Goal: Task Accomplishment & Management: Manage account settings

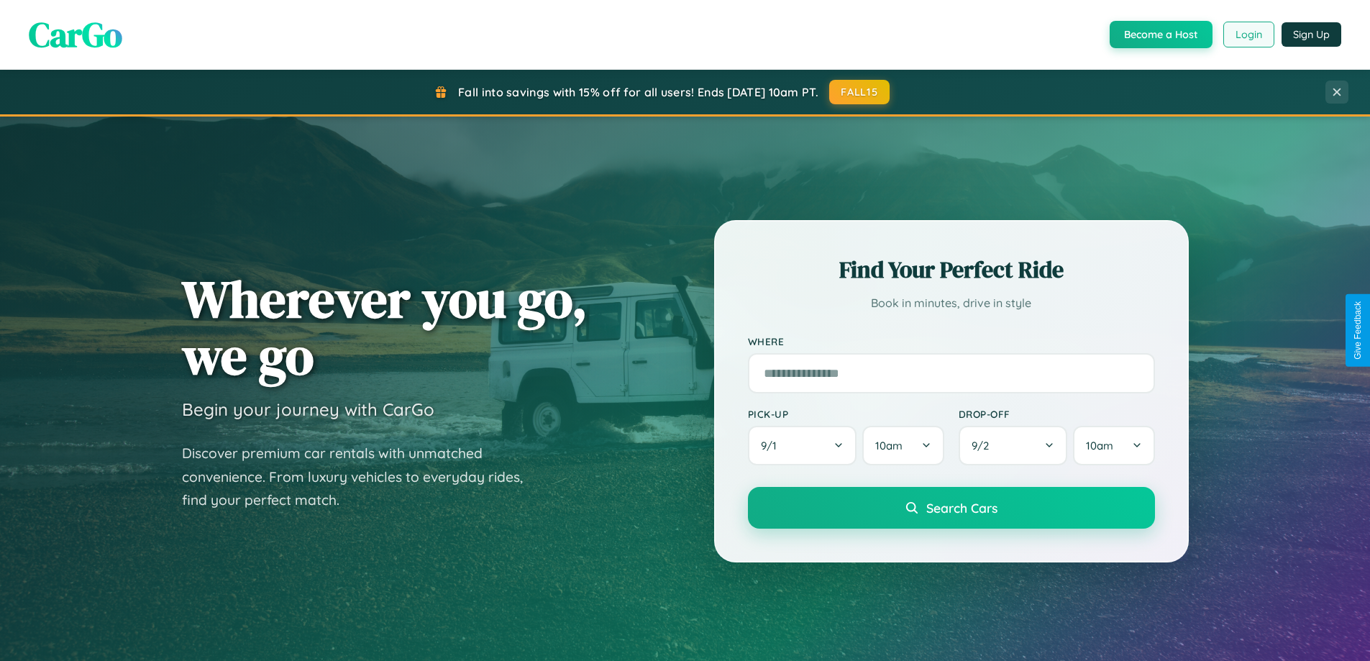
click at [1248, 35] on button "Login" at bounding box center [1248, 35] width 51 height 26
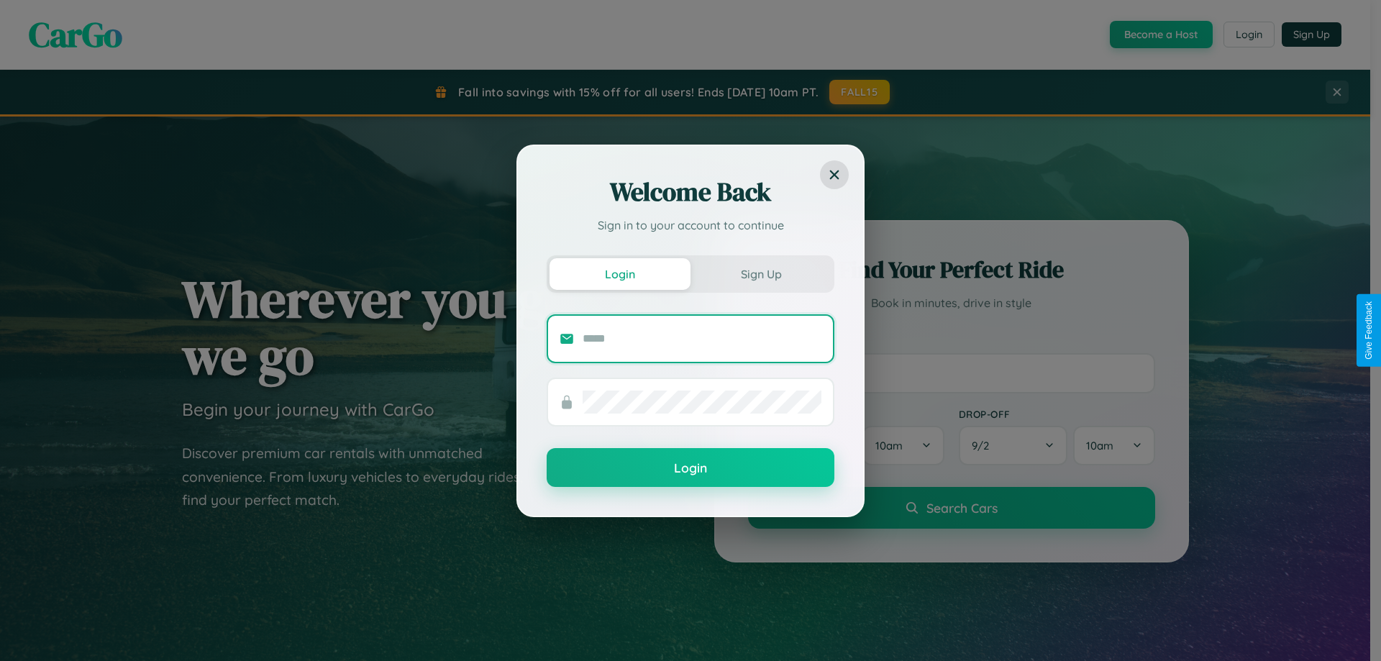
click at [702, 338] on input "text" at bounding box center [702, 338] width 239 height 23
type input "**********"
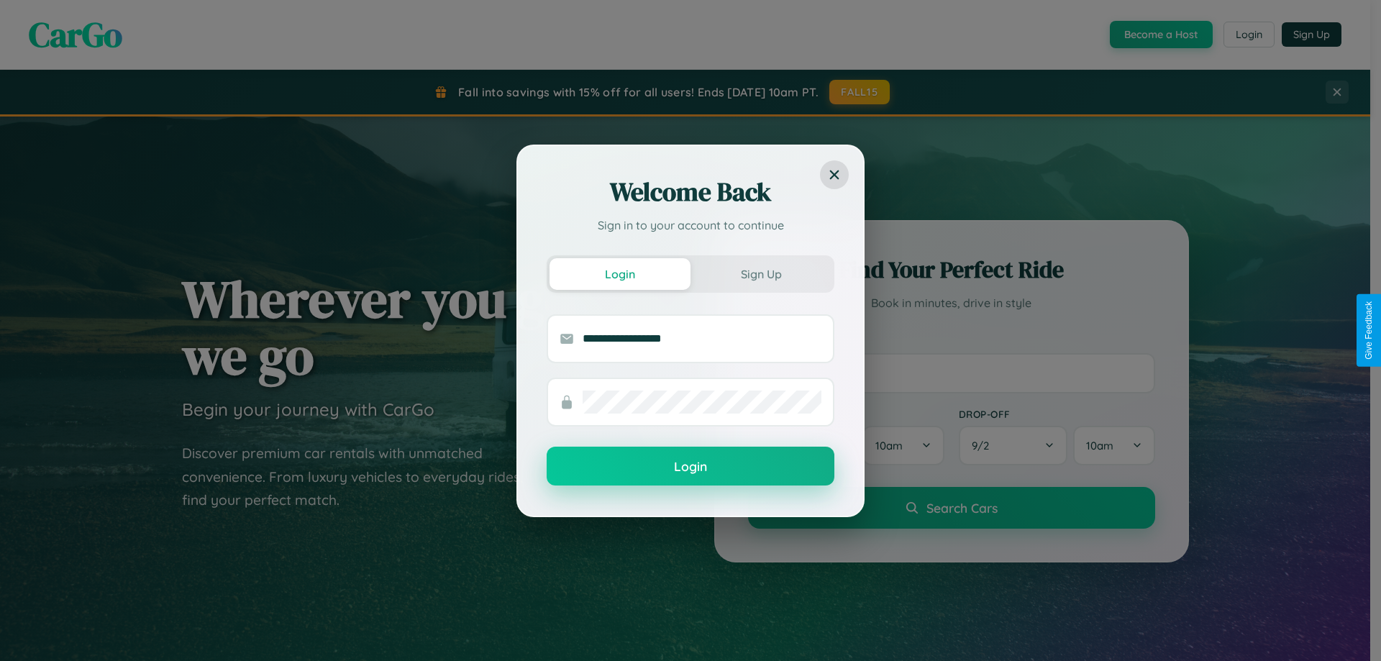
click at [690, 467] on button "Login" at bounding box center [691, 466] width 288 height 39
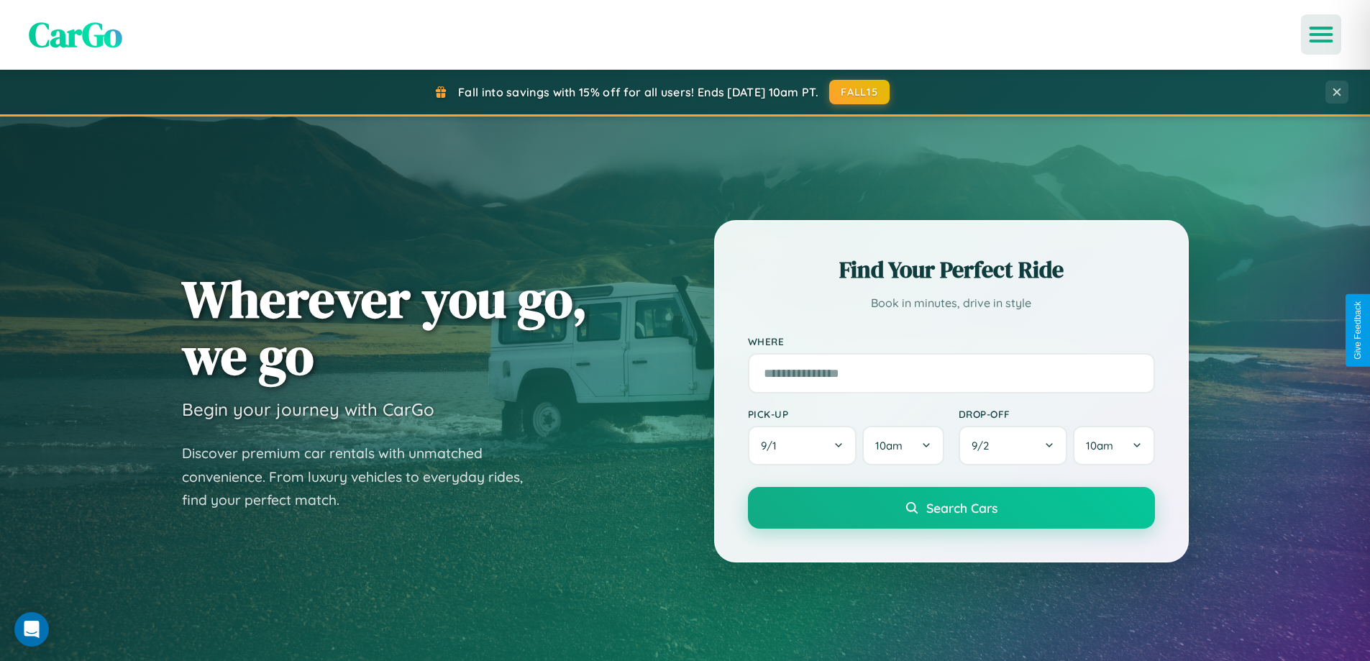
click at [1321, 35] on icon "Open menu" at bounding box center [1321, 34] width 21 height 13
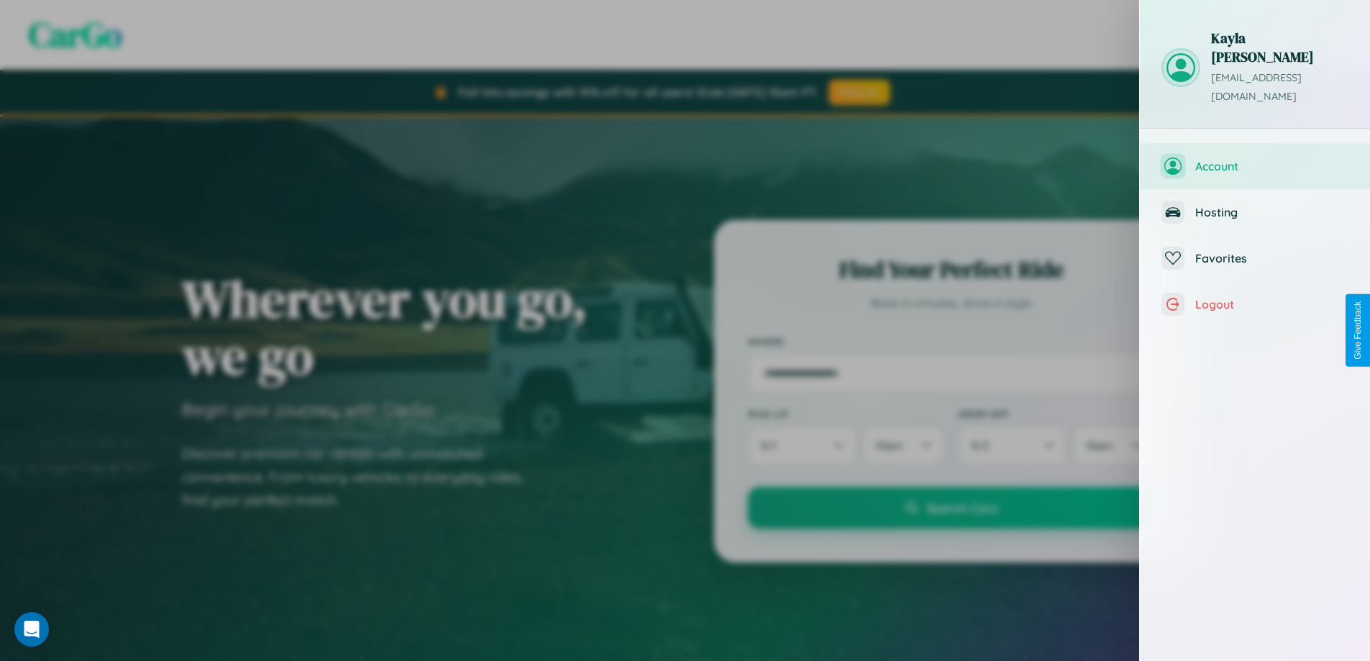
click at [1255, 159] on span "Account" at bounding box center [1271, 166] width 153 height 14
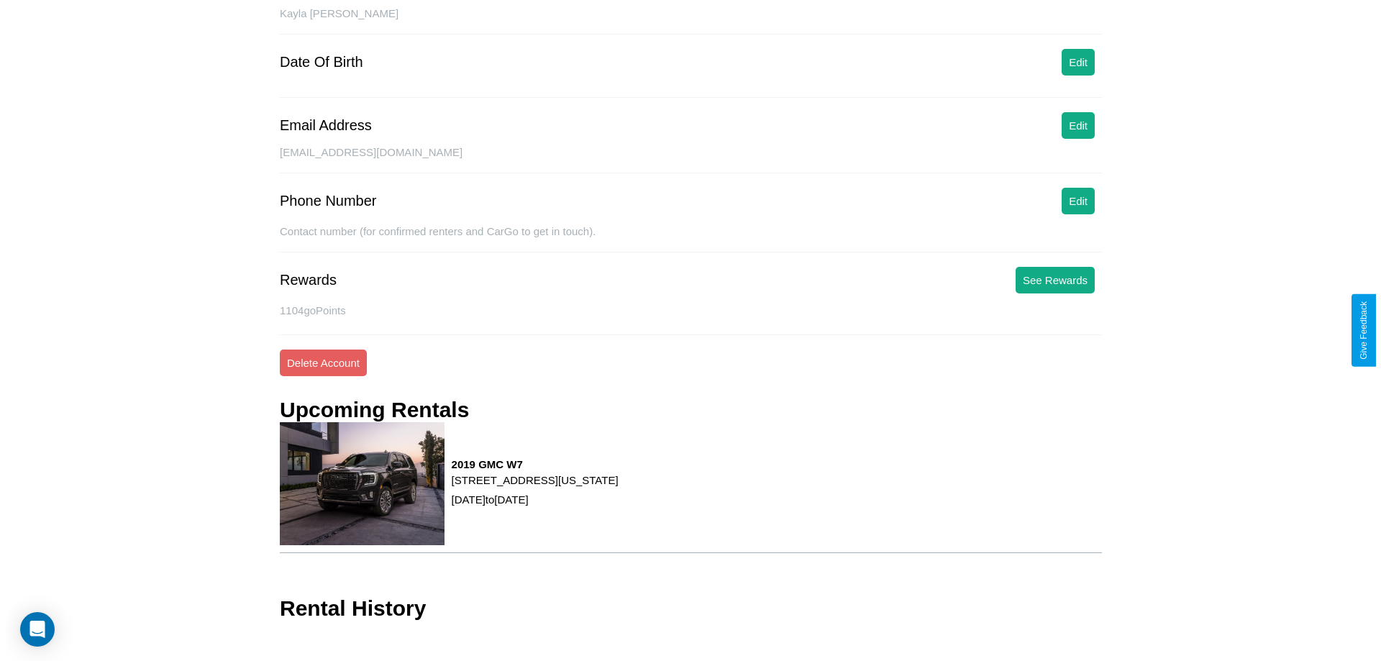
scroll to position [165, 0]
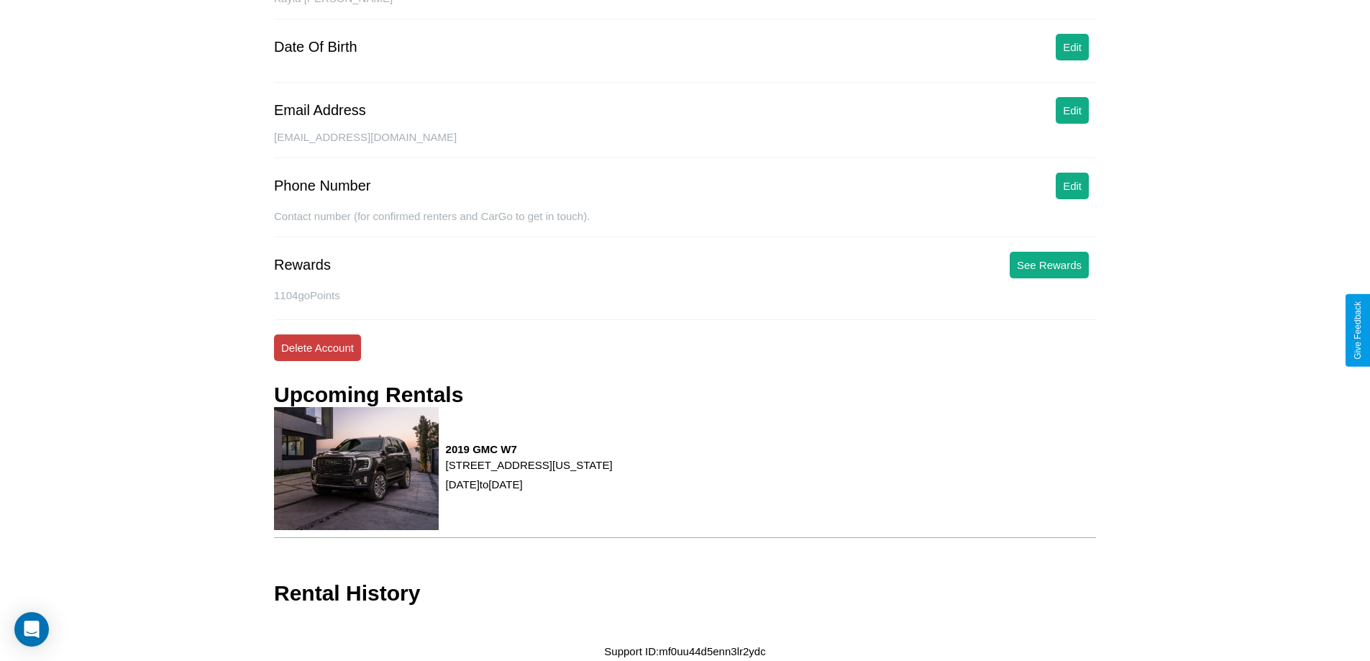
click at [317, 347] on button "Delete Account" at bounding box center [317, 347] width 87 height 27
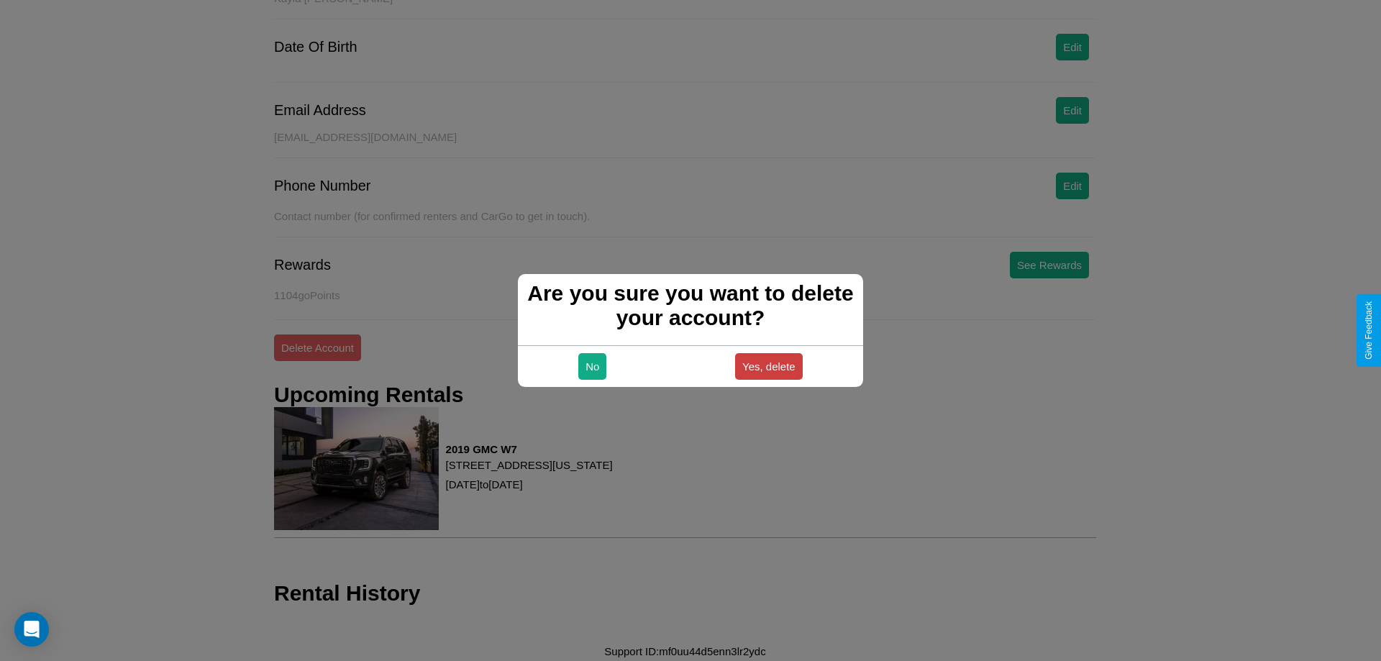
click at [768, 366] on button "Yes, delete" at bounding box center [769, 366] width 68 height 27
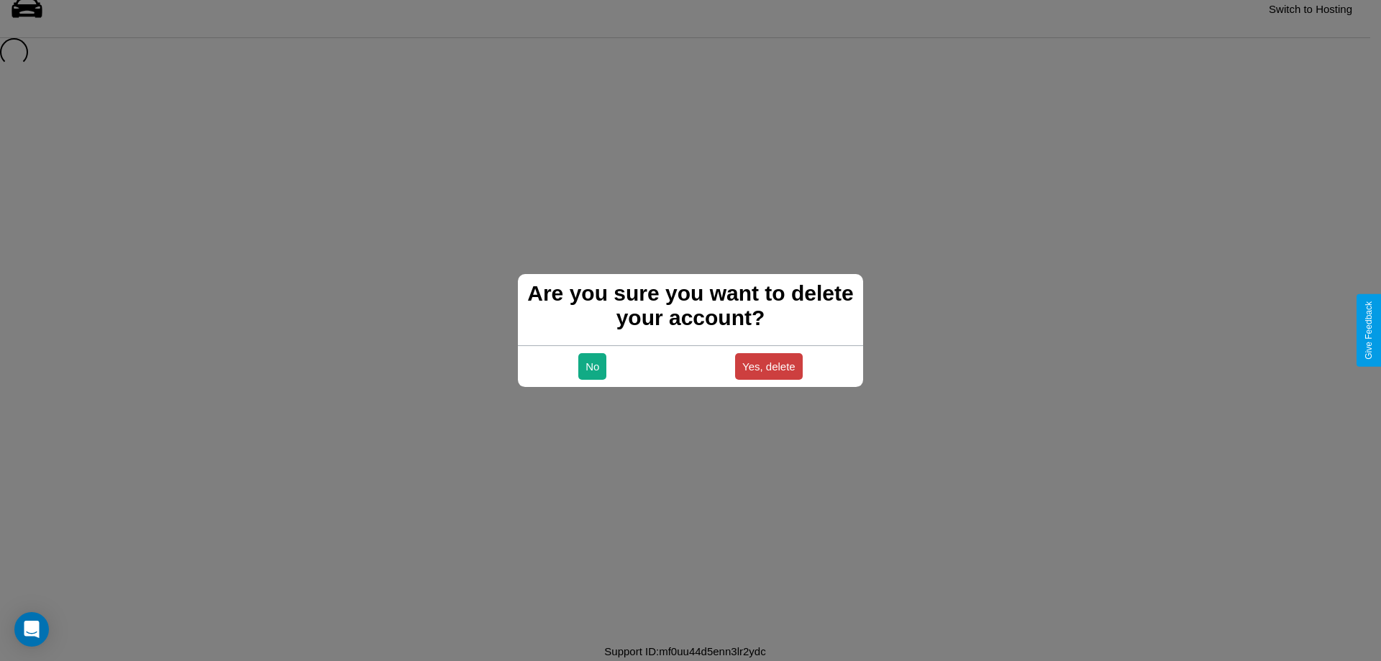
scroll to position [19, 0]
